Goal: Use online tool/utility: Utilize a website feature to perform a specific function

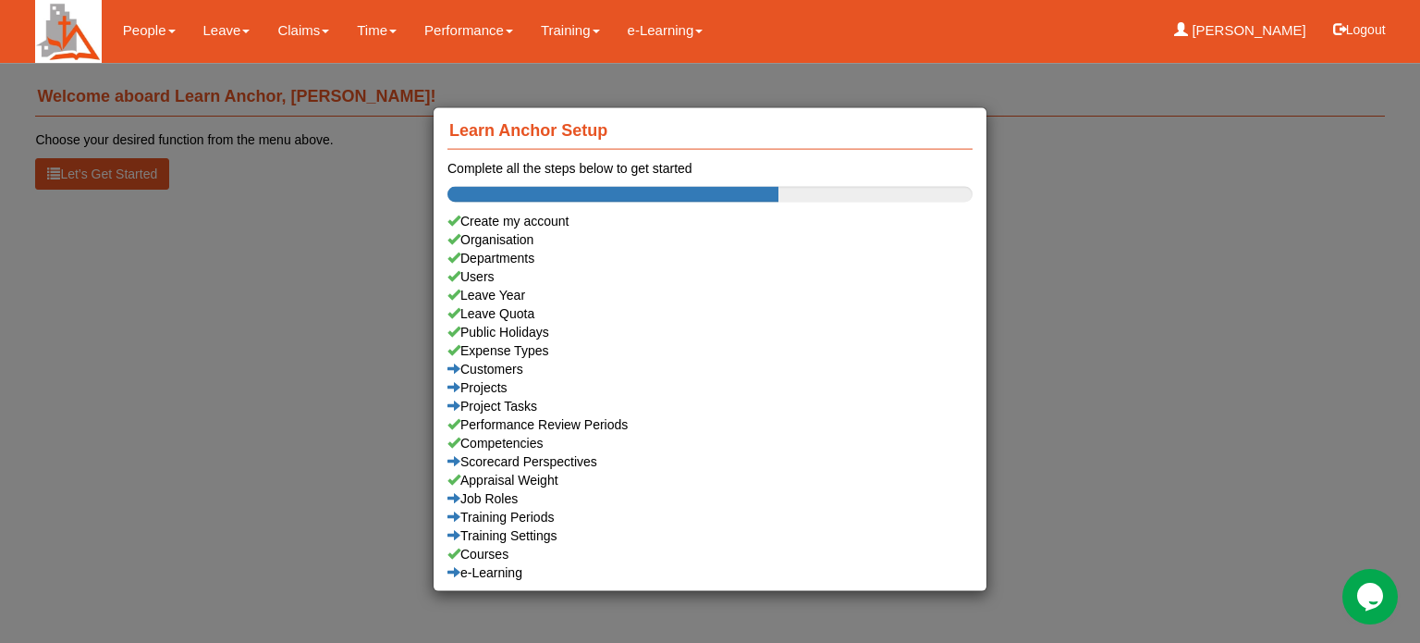
click at [217, 33] on div "Learn Anchor Setup Complete all the steps below to get started Create my accoun…" at bounding box center [710, 321] width 1420 height 643
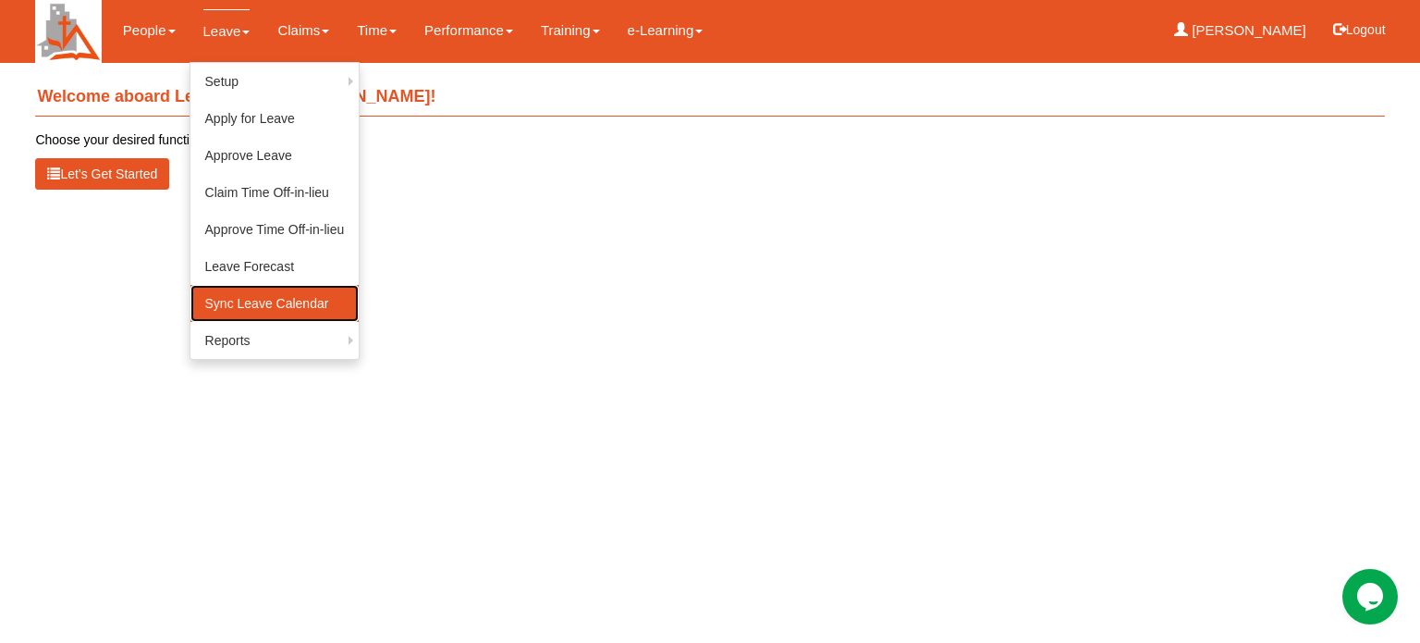
click at [269, 296] on link "Sync Leave Calendar" at bounding box center [274, 303] width 169 height 37
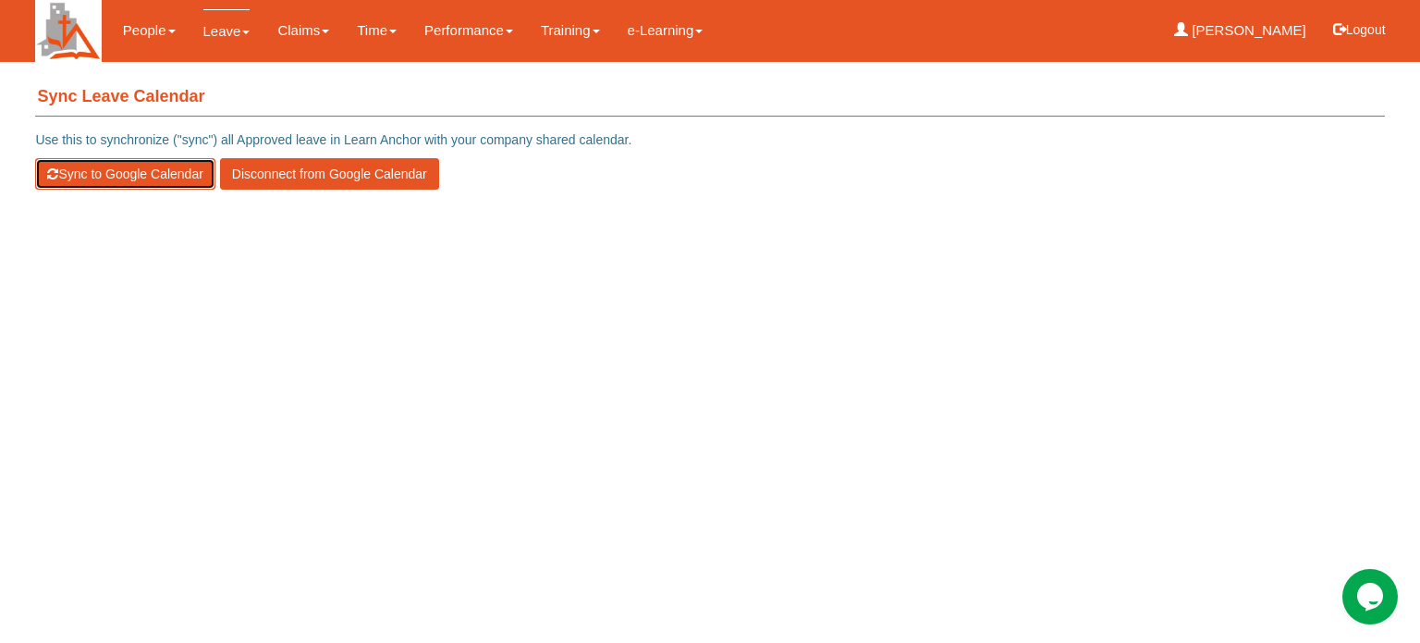
click at [85, 169] on button "Sync to Google Calendar" at bounding box center [124, 173] width 179 height 31
